Goal: Use online tool/utility: Utilize a website feature to perform a specific function

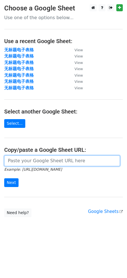
drag, startPoint x: 40, startPoint y: 158, endPoint x: 41, endPoint y: 163, distance: 4.2
click at [40, 158] on input "url" at bounding box center [62, 161] width 116 height 11
paste input "https://docs.google.com/spreadsheets/d/1wgdwadwdXnUheggDFn8cHdMupgojEUicgiO873X…"
type input "https://docs.google.com/spreadsheets/d/1wgdwadwdXnUheggDFn8cHdMupgojEUicgiO873X…"
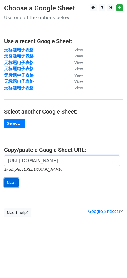
click at [16, 185] on input "Next" at bounding box center [11, 183] width 14 height 9
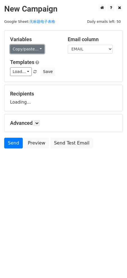
click at [25, 50] on link "Copy/paste..." at bounding box center [27, 49] width 34 height 9
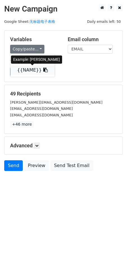
click at [27, 66] on link "{{NAME}}" at bounding box center [32, 70] width 45 height 9
